Goal: Check status: Check status

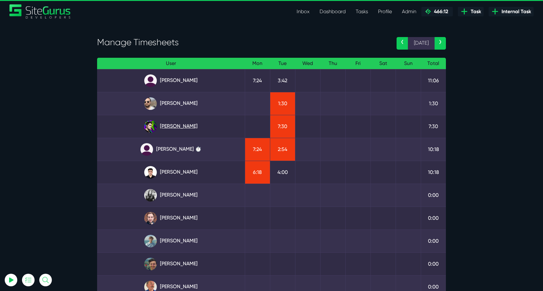
type input "[EMAIL_ADDRESS][DOMAIN_NAME]"
click at [191, 121] on link "[PERSON_NAME]" at bounding box center [171, 126] width 138 height 13
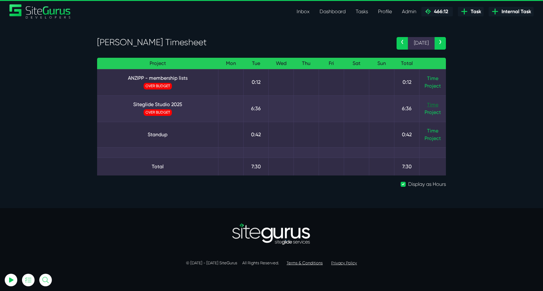
click at [431, 105] on link "Time" at bounding box center [432, 105] width 11 height 6
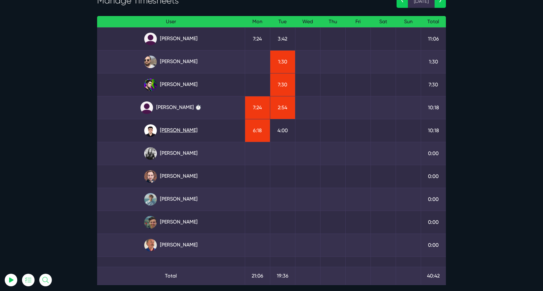
scroll to position [42, 0]
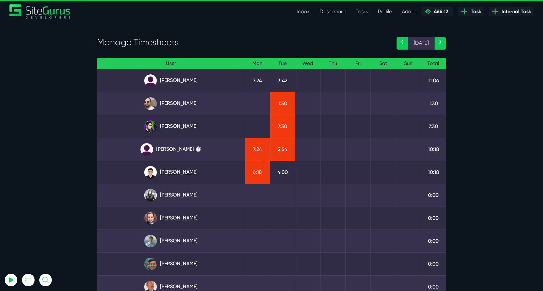
click at [171, 178] on link "Kevin Abelgas" at bounding box center [171, 172] width 138 height 13
